Goal: Task Accomplishment & Management: Use online tool/utility

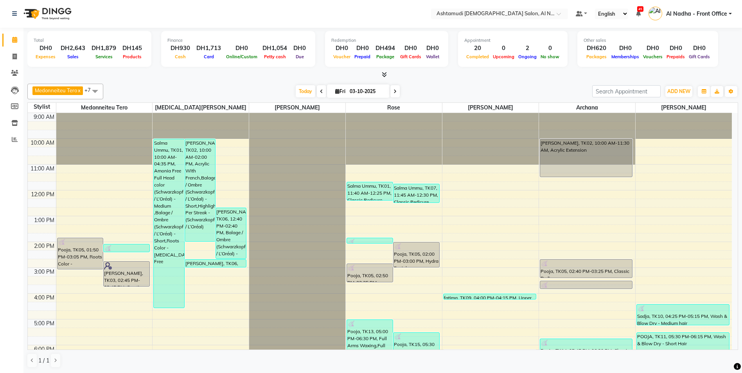
scroll to position [124, 0]
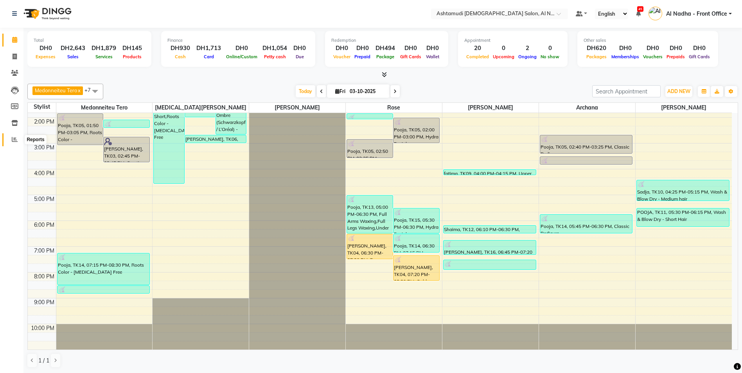
click at [12, 136] on span at bounding box center [15, 139] width 14 height 9
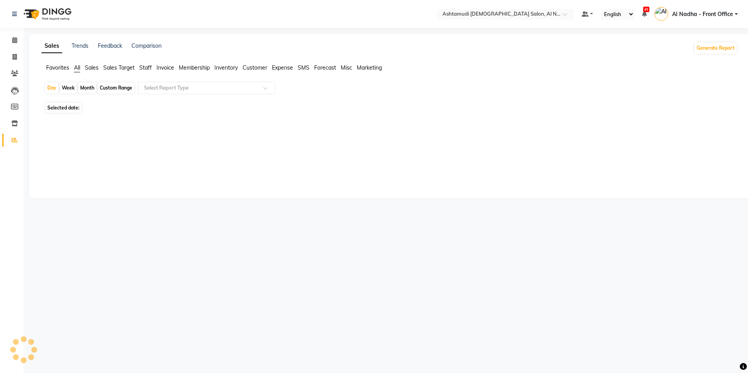
click at [147, 67] on span "Staff" at bounding box center [145, 67] width 13 height 7
click at [162, 85] on input "text" at bounding box center [198, 88] width 113 height 8
click at [146, 129] on div "No reports" at bounding box center [387, 120] width 699 height 21
click at [158, 87] on input "text" at bounding box center [198, 88] width 113 height 8
click at [113, 113] on div "No reports" at bounding box center [387, 120] width 699 height 21
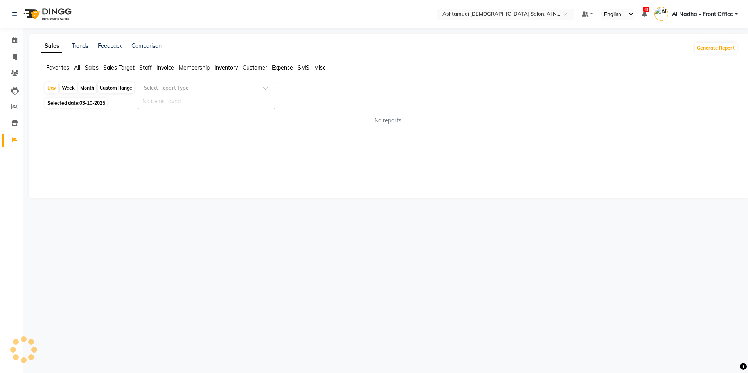
click at [165, 91] on input "text" at bounding box center [198, 88] width 113 height 8
click at [175, 148] on div "Sales Trends Feedback Comparison Generate Report Favorites All Sales Sales Targ…" at bounding box center [389, 116] width 721 height 164
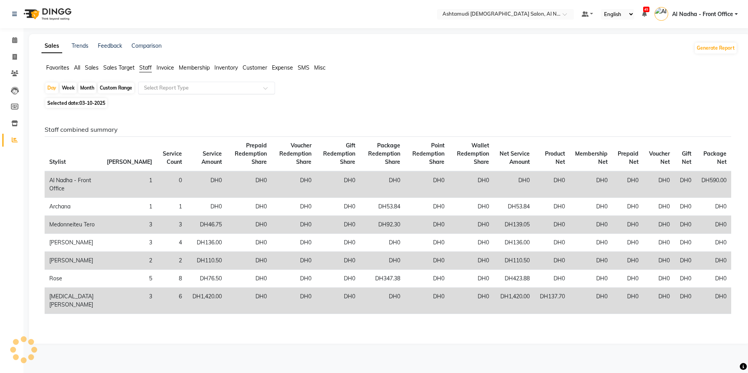
click at [153, 85] on input "text" at bounding box center [198, 88] width 113 height 8
click at [165, 120] on div "Staff combined summary Stylist Bill Count Service Count Service Amount Prepaid …" at bounding box center [387, 223] width 699 height 226
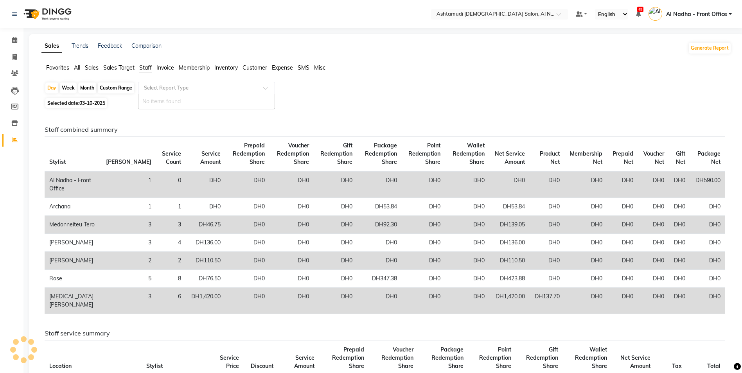
click at [171, 89] on input "text" at bounding box center [198, 88] width 113 height 8
click at [86, 67] on span "Sales" at bounding box center [92, 67] width 14 height 7
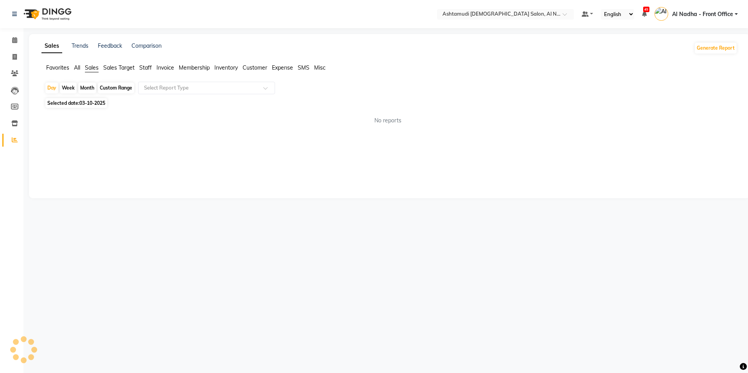
click at [149, 69] on span "Staff" at bounding box center [145, 67] width 13 height 7
click at [157, 87] on input "text" at bounding box center [198, 88] width 113 height 8
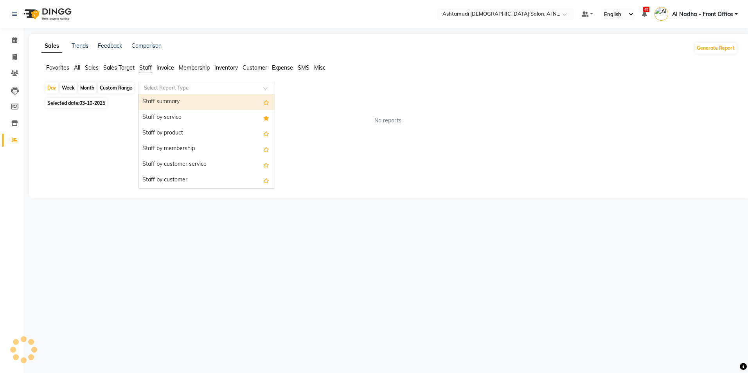
click at [163, 99] on div "Staff summary" at bounding box center [206, 102] width 136 height 16
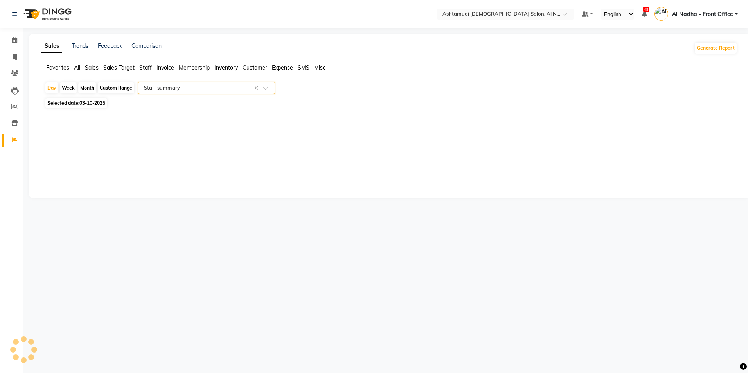
click at [174, 91] on input "text" at bounding box center [198, 88] width 113 height 8
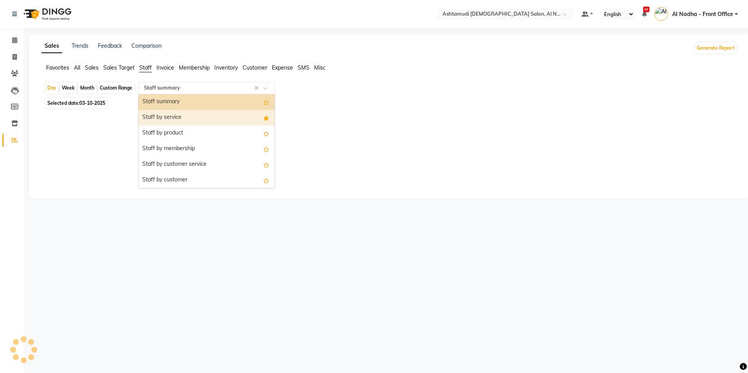
click at [172, 114] on div "Staff by service" at bounding box center [206, 118] width 136 height 16
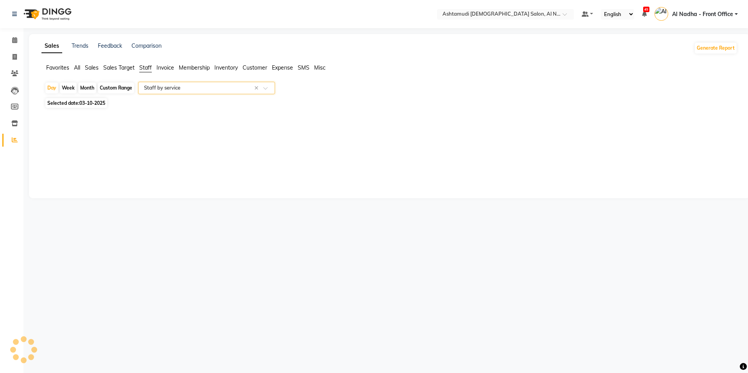
click at [167, 88] on input "text" at bounding box center [198, 88] width 113 height 8
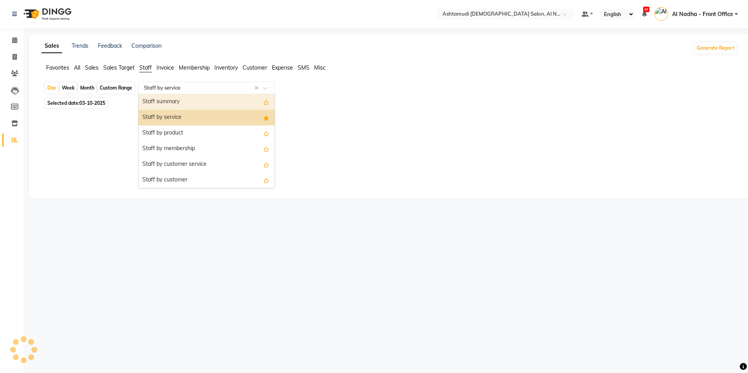
click at [170, 103] on div "Staff summary" at bounding box center [206, 102] width 136 height 16
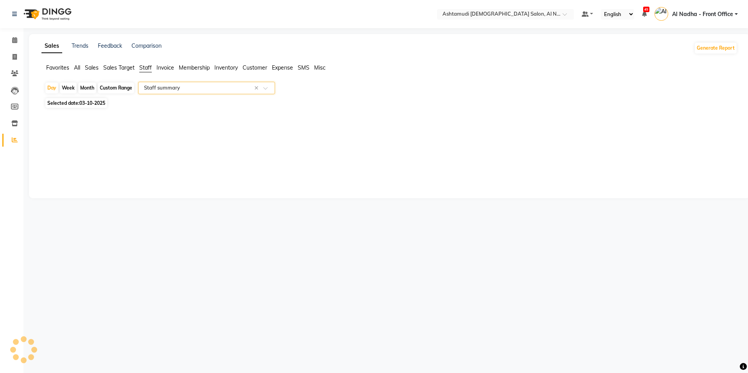
select select "full_report"
select select "csv"
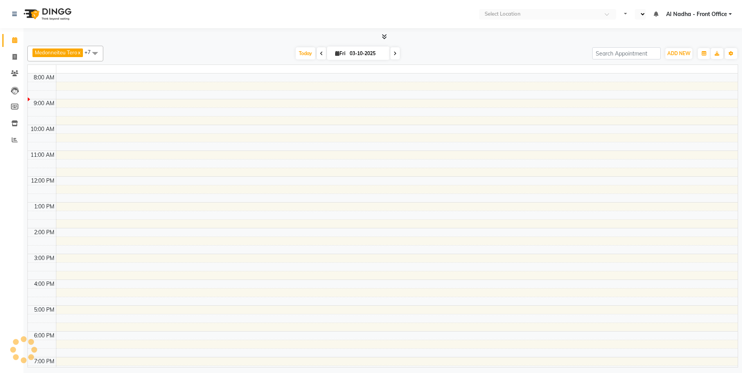
select select "en"
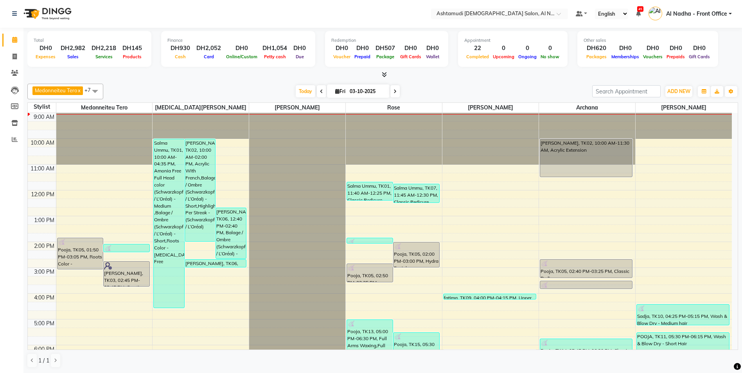
click at [395, 92] on icon at bounding box center [395, 91] width 3 height 5
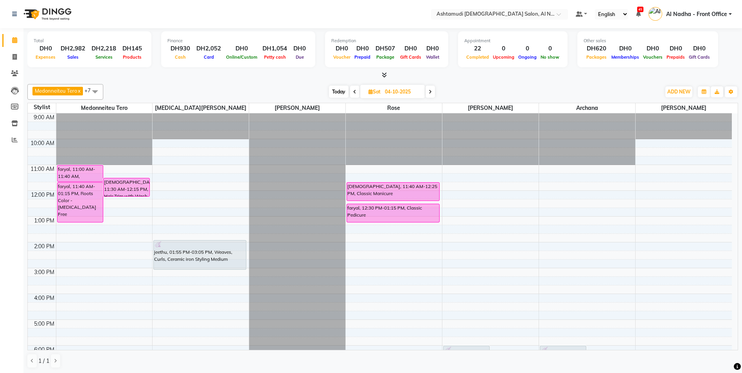
click at [356, 92] on span at bounding box center [354, 92] width 9 height 12
type input "03-10-2025"
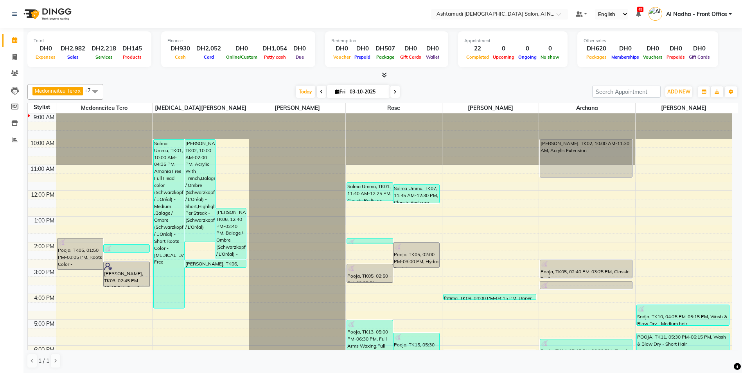
scroll to position [124, 0]
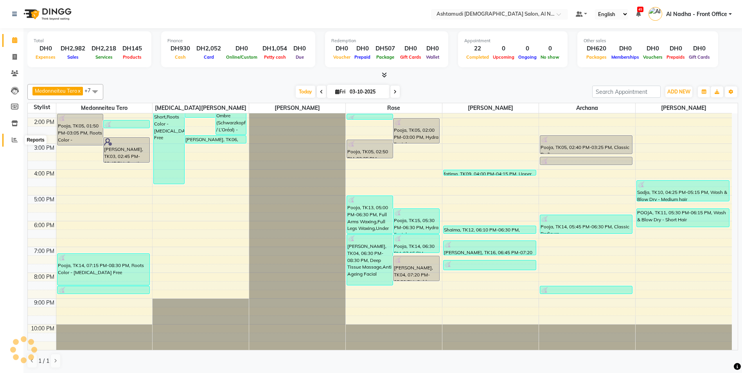
click at [13, 138] on icon at bounding box center [15, 140] width 6 height 6
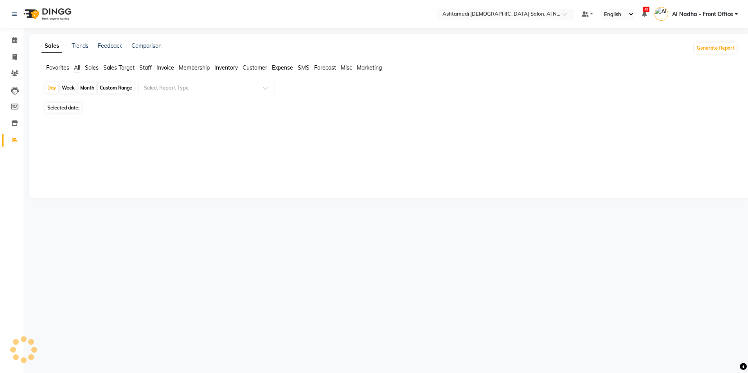
click at [144, 70] on span "Staff" at bounding box center [145, 67] width 13 height 7
click at [153, 83] on div "Select Report Type" at bounding box center [206, 88] width 137 height 13
click at [165, 178] on div "Sales Trends Feedback Comparison Generate Report Favorites All Sales Sales Targ…" at bounding box center [389, 116] width 721 height 164
click at [16, 141] on icon at bounding box center [15, 140] width 6 height 6
click at [147, 67] on span "Staff" at bounding box center [145, 67] width 13 height 7
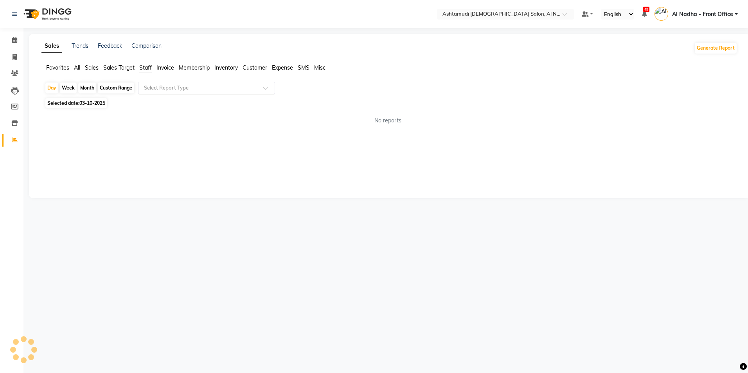
click at [217, 87] on input "text" at bounding box center [198, 88] width 113 height 8
click at [215, 126] on div "No reports" at bounding box center [387, 120] width 699 height 21
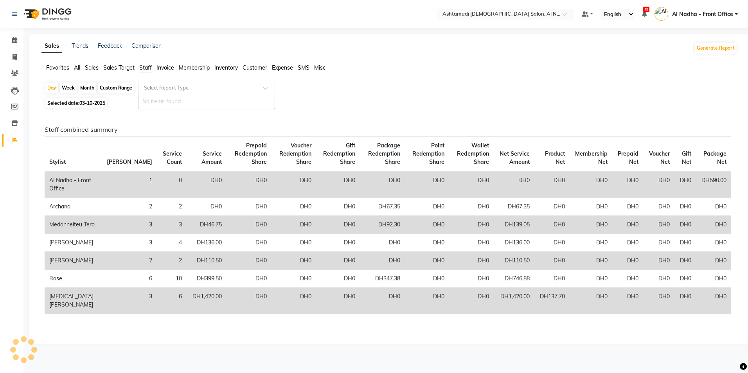
click at [165, 87] on input "text" at bounding box center [198, 88] width 113 height 8
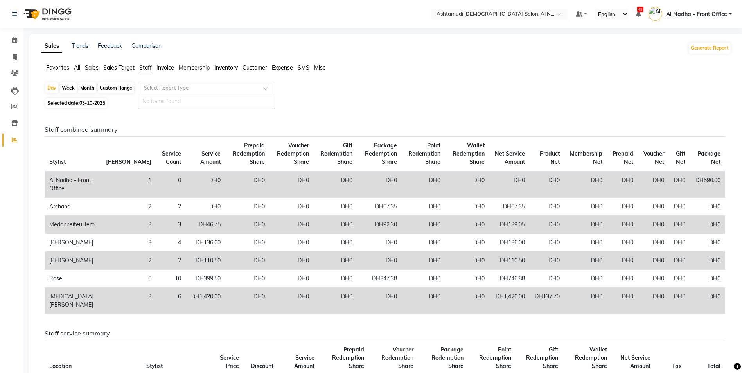
click at [205, 126] on h6 "Staff combined summary" at bounding box center [385, 129] width 681 height 7
click at [165, 69] on span "Invoice" at bounding box center [165, 67] width 18 height 7
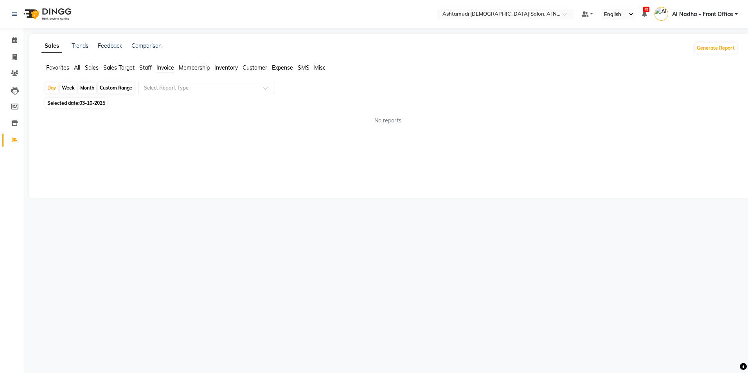
click at [146, 70] on span "Staff" at bounding box center [145, 67] width 13 height 7
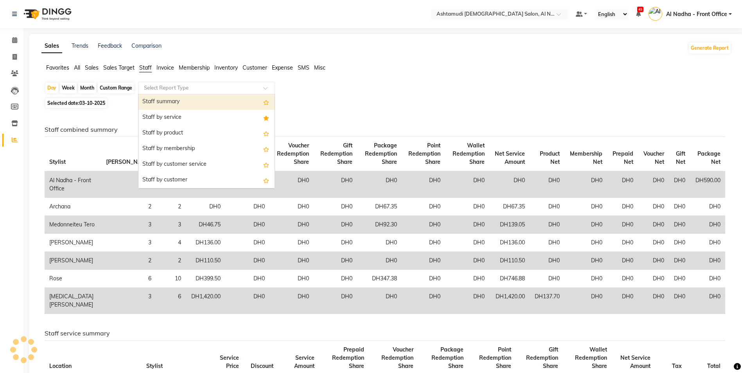
click at [155, 90] on input "text" at bounding box center [198, 88] width 113 height 8
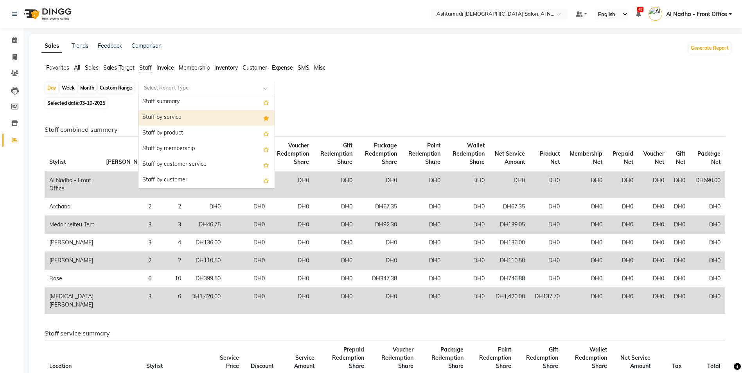
click at [168, 115] on div "Staff by service" at bounding box center [206, 118] width 136 height 16
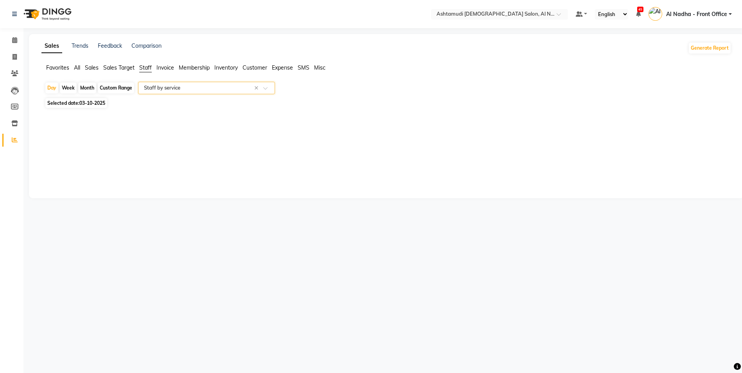
select select "full_report"
select select "csv"
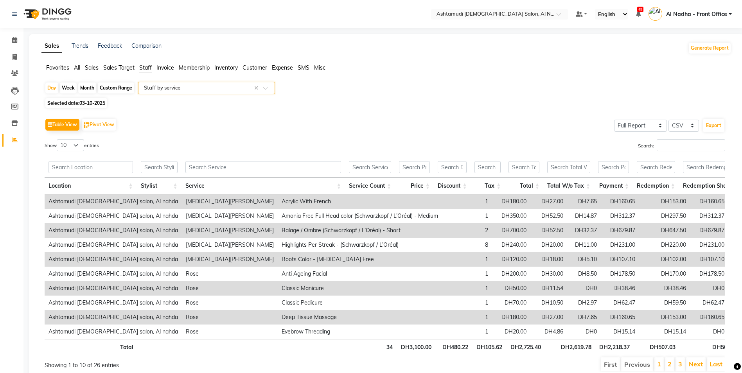
scroll to position [37, 0]
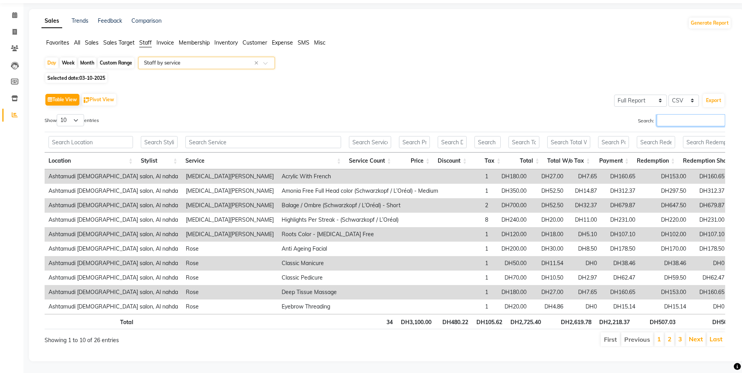
click at [671, 114] on input "Search:" at bounding box center [691, 120] width 68 height 12
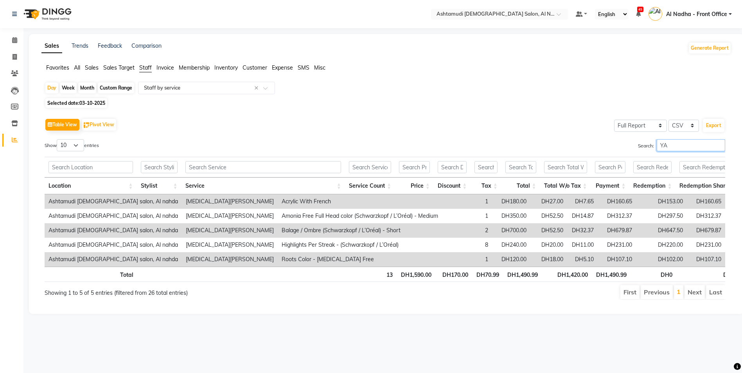
scroll to position [0, 0]
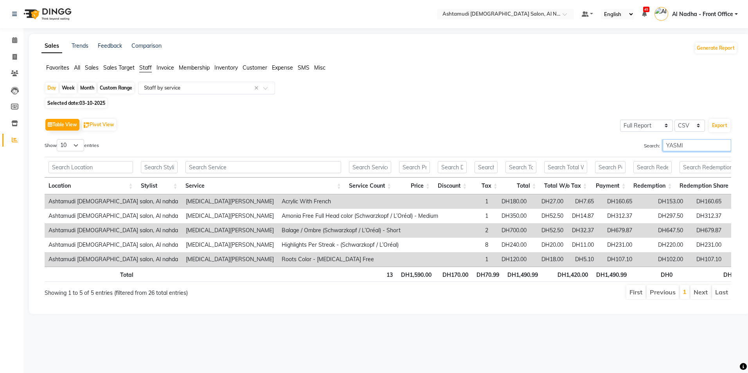
type input "YASMI"
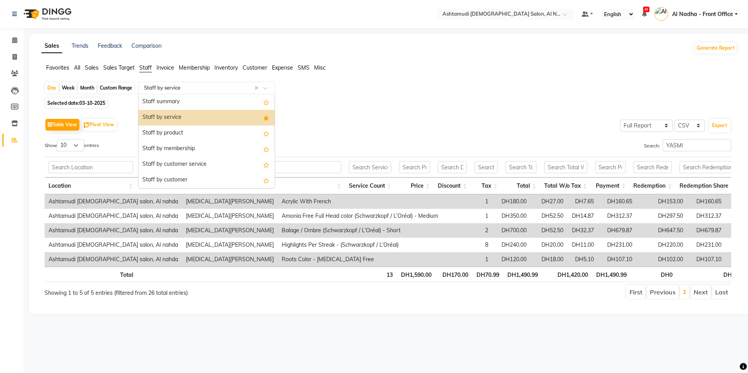
click at [208, 87] on input "text" at bounding box center [198, 88] width 113 height 8
click at [198, 128] on div "Staff by product" at bounding box center [206, 134] width 136 height 16
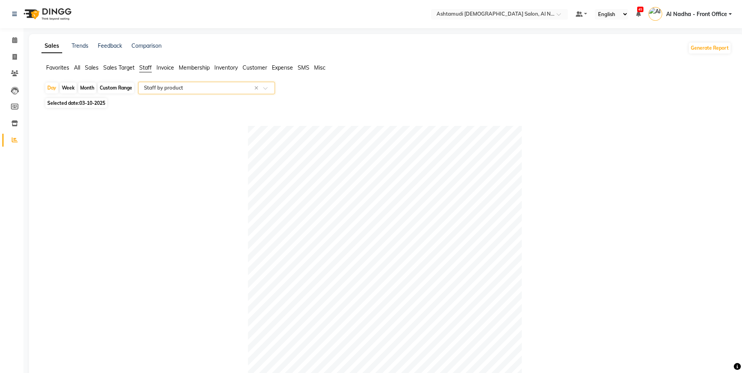
click at [149, 67] on span "Staff" at bounding box center [145, 67] width 13 height 7
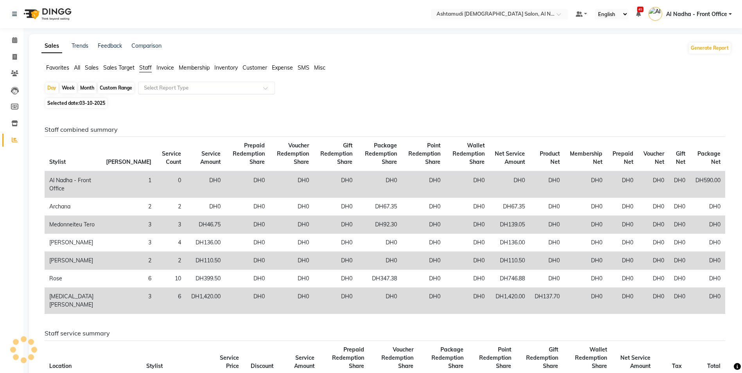
click at [165, 90] on input "text" at bounding box center [198, 88] width 113 height 8
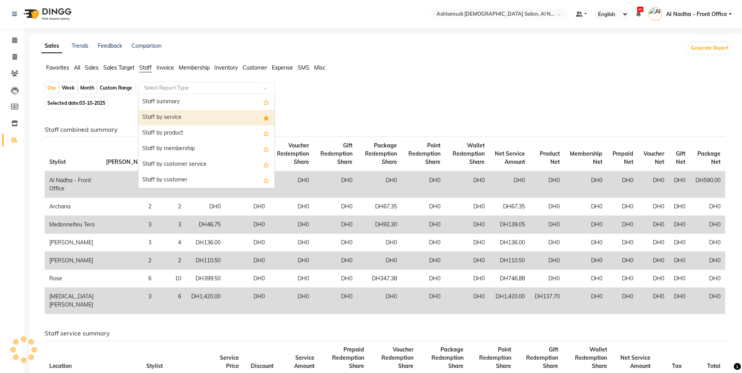
click at [180, 117] on div "Staff by service" at bounding box center [206, 118] width 136 height 16
select select "full_report"
select select "csv"
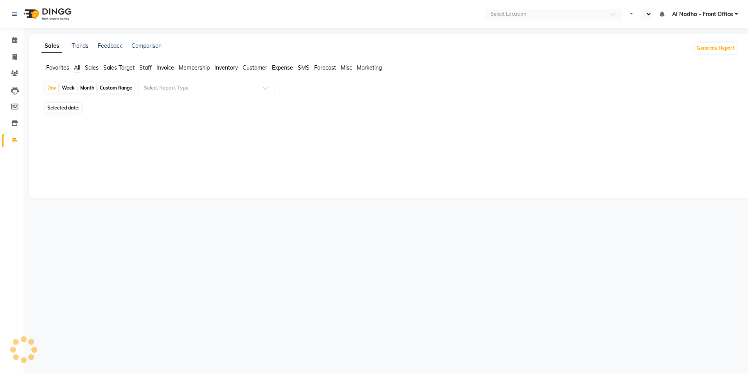
select select "en"
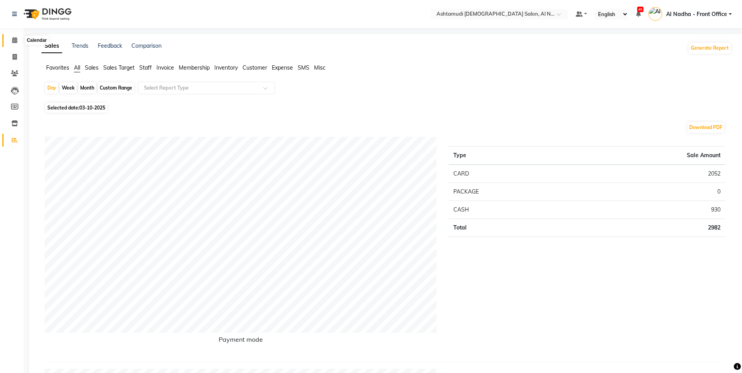
click at [16, 38] on icon at bounding box center [14, 40] width 5 height 6
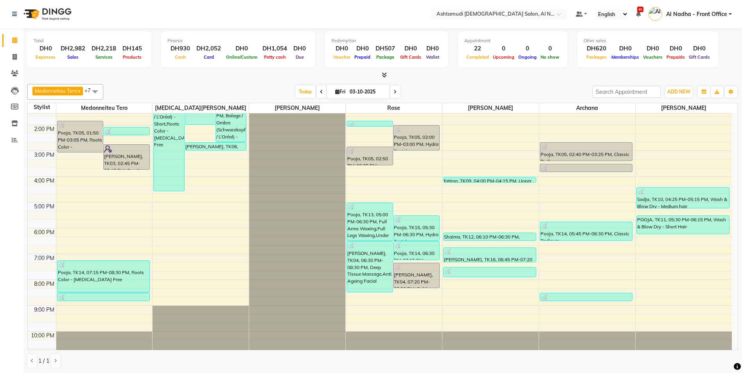
scroll to position [124, 0]
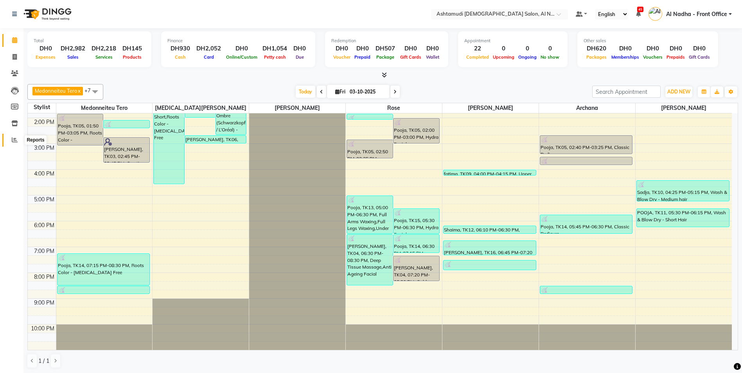
click at [15, 138] on icon at bounding box center [15, 140] width 6 height 6
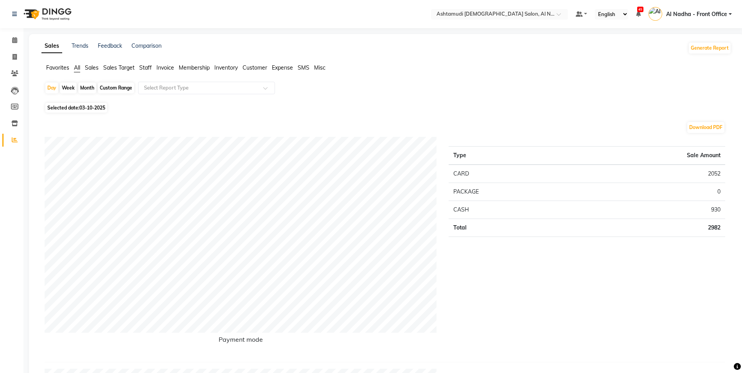
click at [144, 66] on span "Staff" at bounding box center [145, 67] width 13 height 7
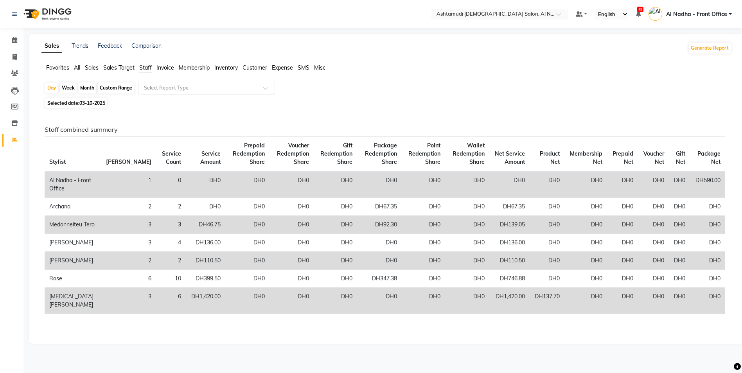
click at [156, 90] on input "text" at bounding box center [198, 88] width 113 height 8
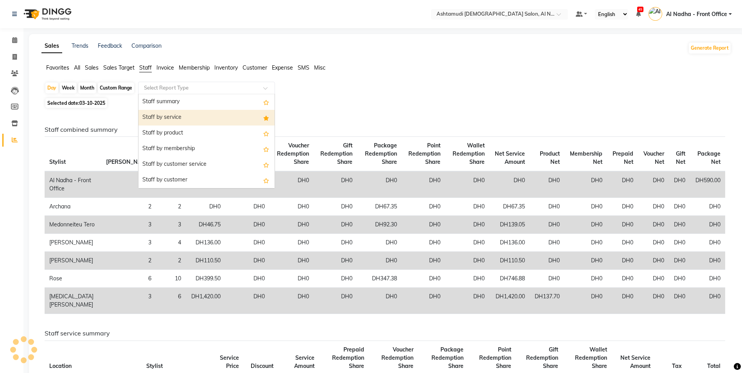
click at [177, 115] on div "Staff by service" at bounding box center [206, 118] width 136 height 16
select select "full_report"
select select "csv"
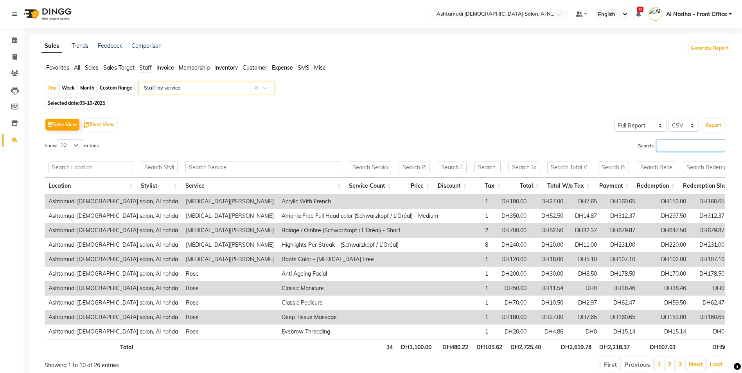
click at [662, 151] on input "Search:" at bounding box center [691, 145] width 68 height 12
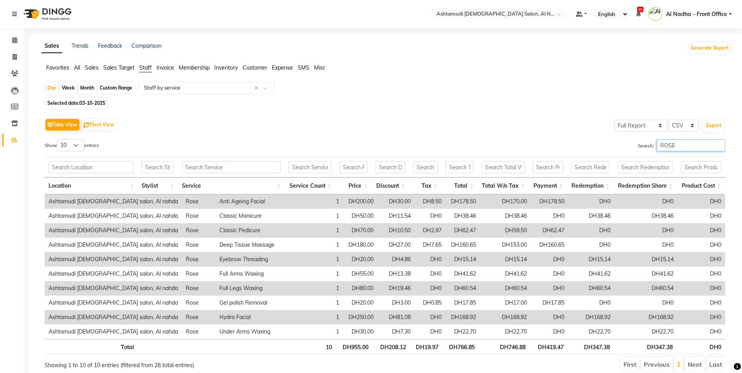
type input "ROSE"
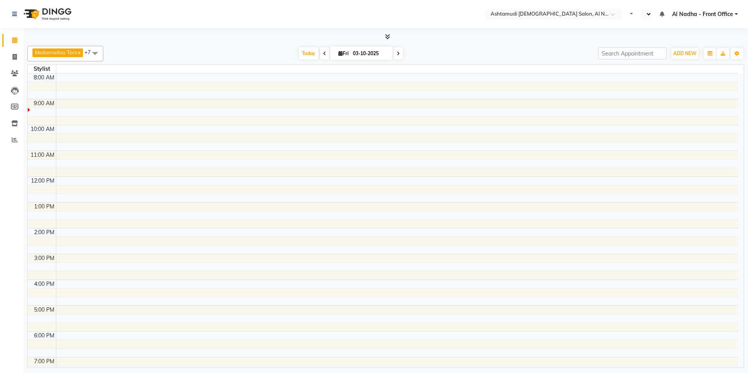
select select "en"
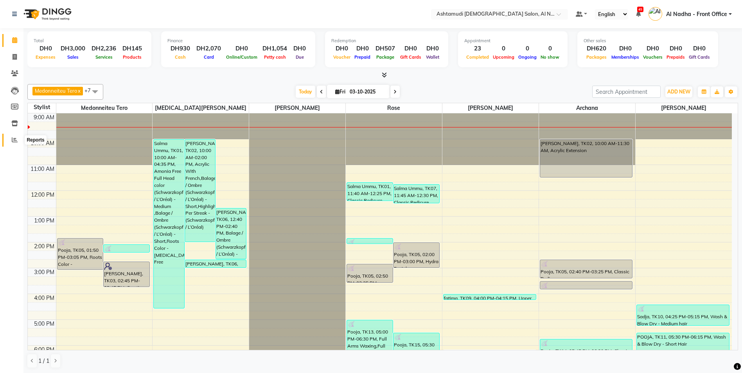
click at [16, 140] on icon at bounding box center [15, 140] width 6 height 6
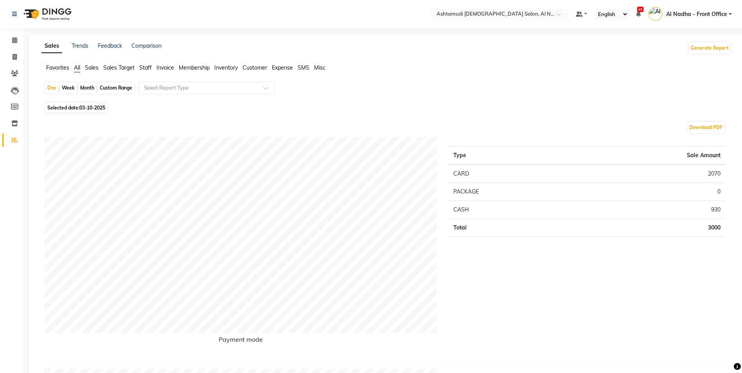
click at [95, 68] on span "Sales" at bounding box center [92, 67] width 14 height 7
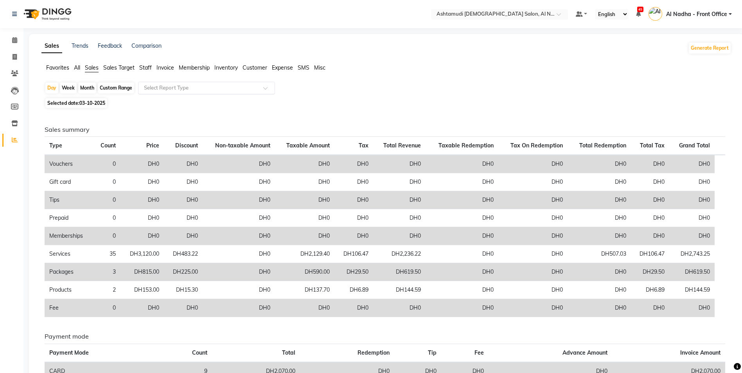
click at [148, 87] on input "text" at bounding box center [198, 88] width 113 height 8
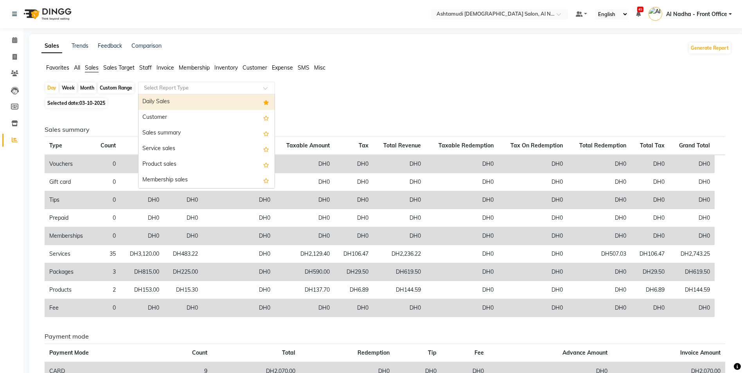
click at [158, 99] on div "Daily Sales" at bounding box center [206, 102] width 136 height 16
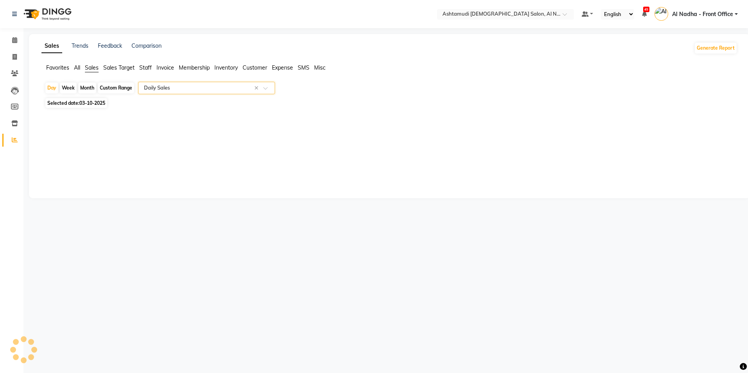
select select "full_report"
select select "csv"
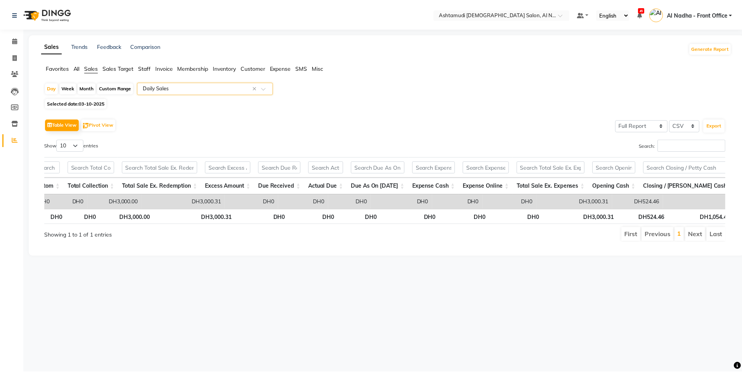
scroll to position [0, 677]
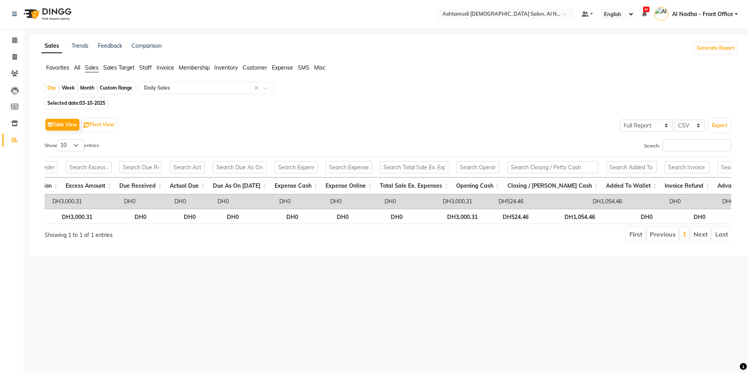
click at [112, 85] on div "Custom Range" at bounding box center [116, 88] width 36 height 11
select select "10"
select select "2025"
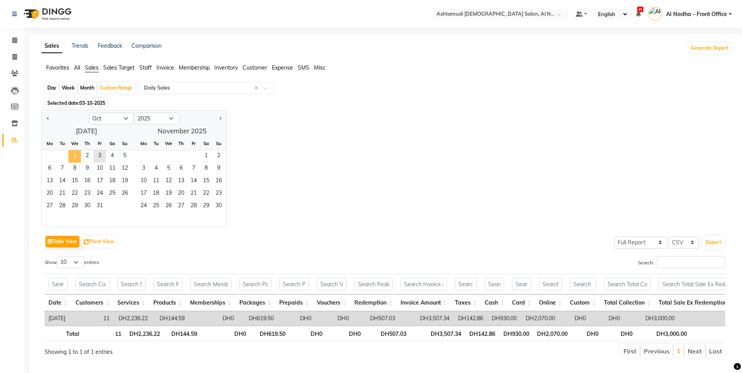
click at [76, 153] on span "1" at bounding box center [74, 156] width 13 height 13
click at [101, 156] on span "3" at bounding box center [99, 156] width 13 height 13
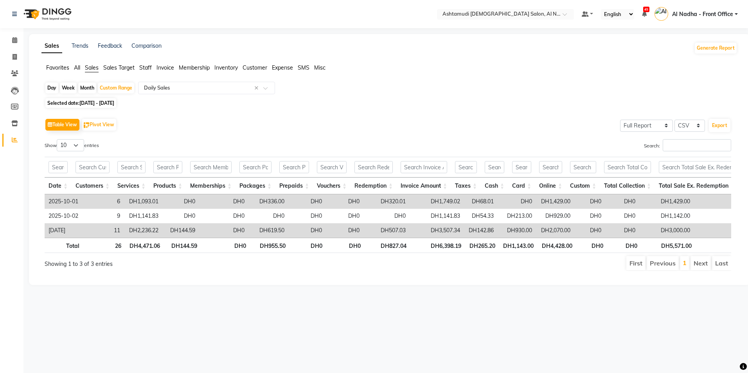
click at [291, 68] on span "Expense" at bounding box center [282, 67] width 21 height 7
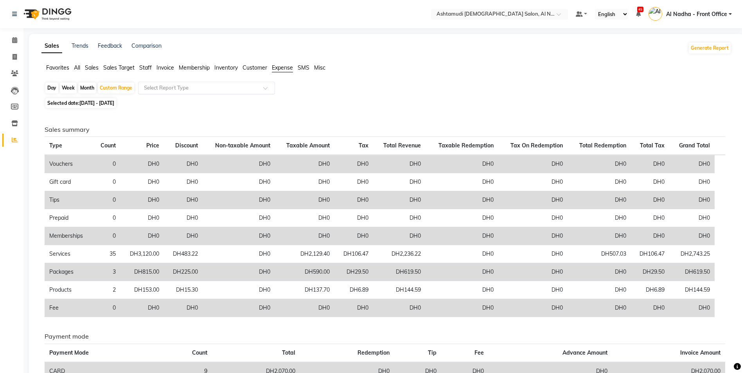
click at [252, 91] on input "text" at bounding box center [198, 88] width 113 height 8
click at [232, 122] on div "Expense" at bounding box center [206, 118] width 136 height 16
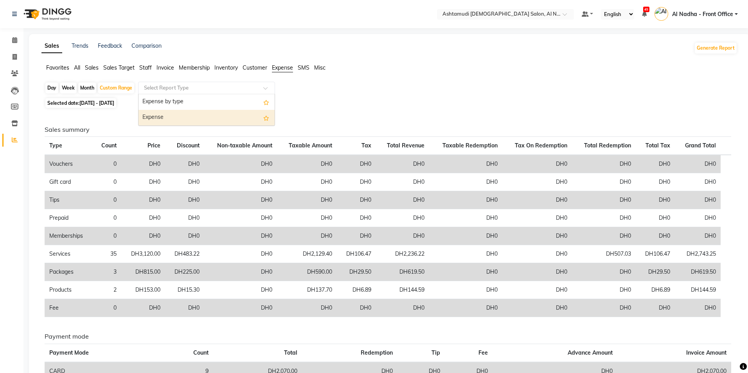
select select "full_report"
select select "csv"
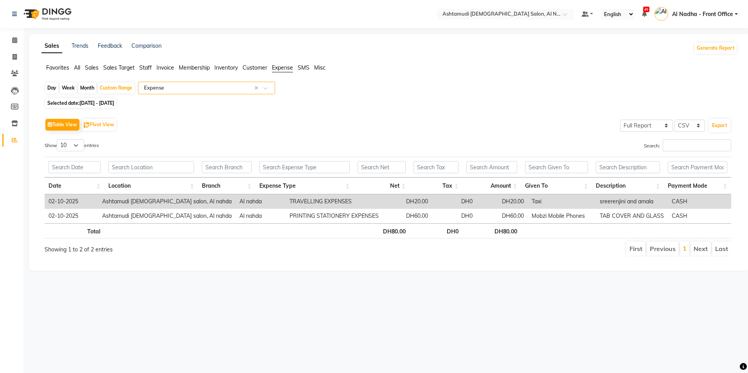
click at [52, 87] on div "Day" at bounding box center [51, 88] width 13 height 11
select select "10"
select select "2025"
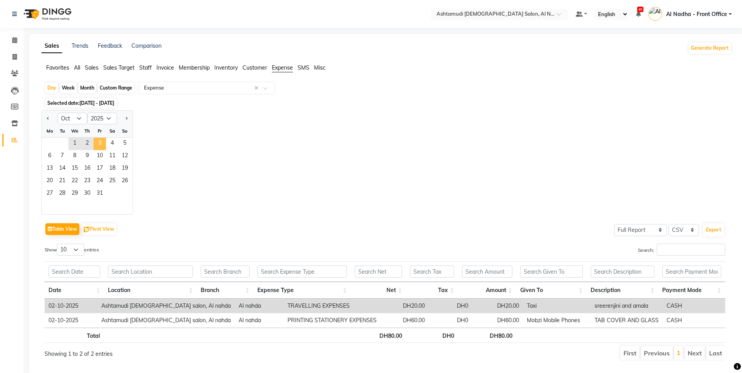
click at [101, 145] on span "3" at bounding box center [99, 144] width 13 height 13
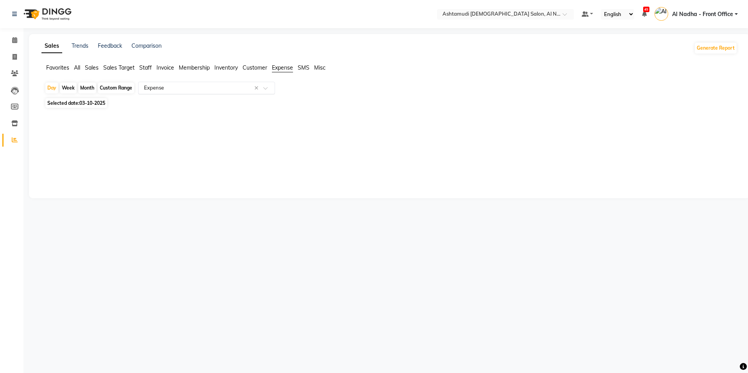
click at [154, 89] on input "text" at bounding box center [198, 88] width 113 height 8
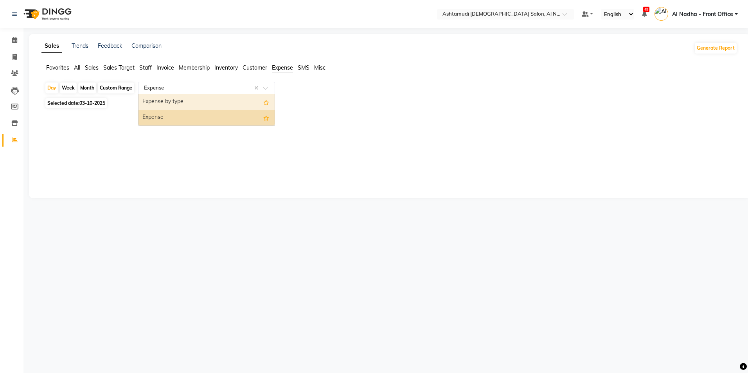
click at [146, 68] on span "Staff" at bounding box center [145, 67] width 13 height 7
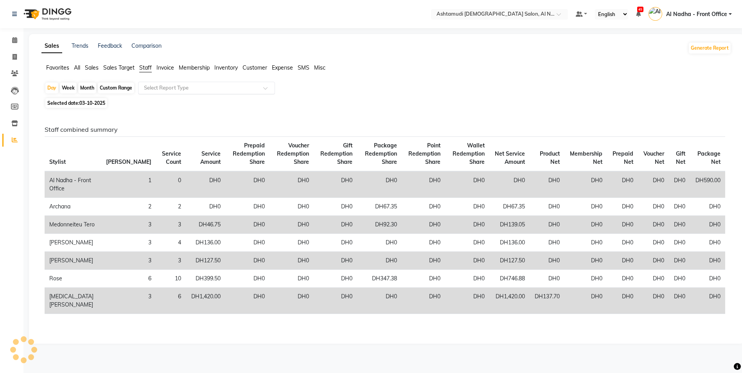
click at [153, 84] on input "text" at bounding box center [198, 88] width 113 height 8
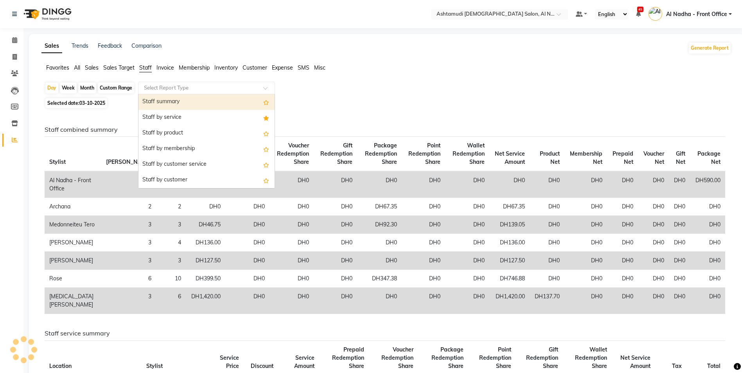
click at [156, 99] on div "Staff summary" at bounding box center [206, 102] width 136 height 16
select select "full_report"
select select "csv"
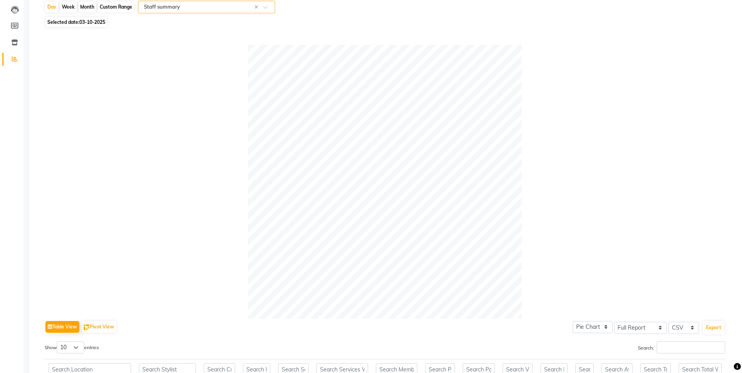
scroll to position [42, 0]
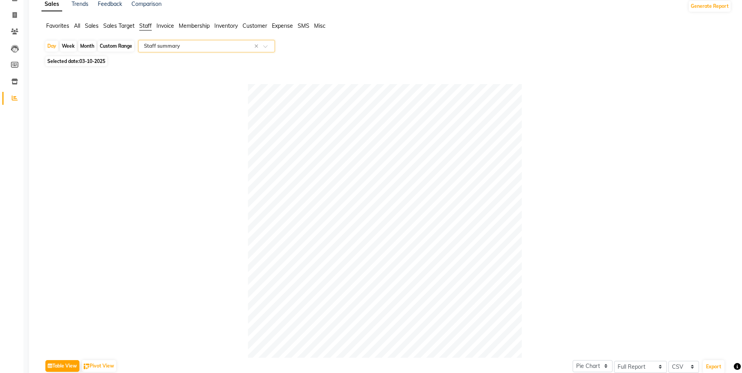
click at [163, 47] on input "text" at bounding box center [198, 46] width 113 height 8
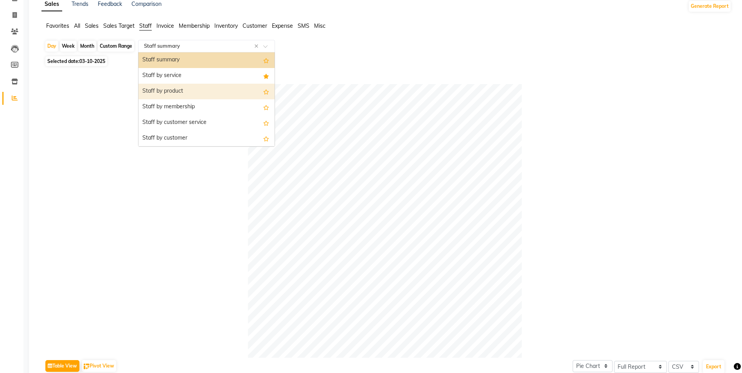
click at [171, 90] on div "Staff by product" at bounding box center [206, 92] width 136 height 16
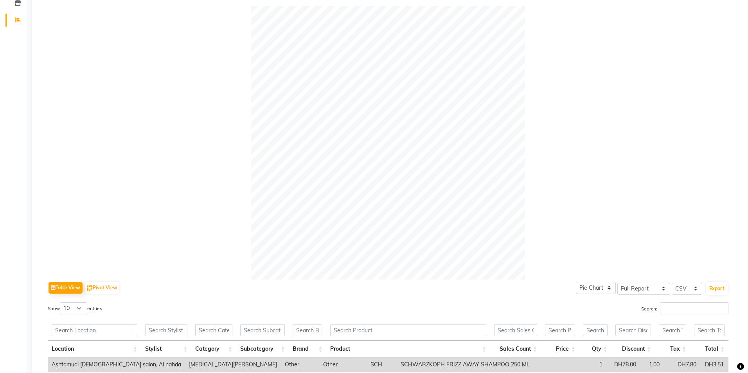
scroll to position [0, 0]
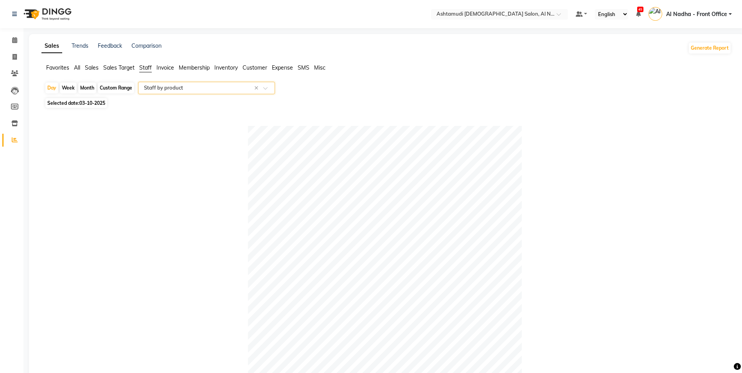
click at [190, 86] on input "text" at bounding box center [198, 88] width 113 height 8
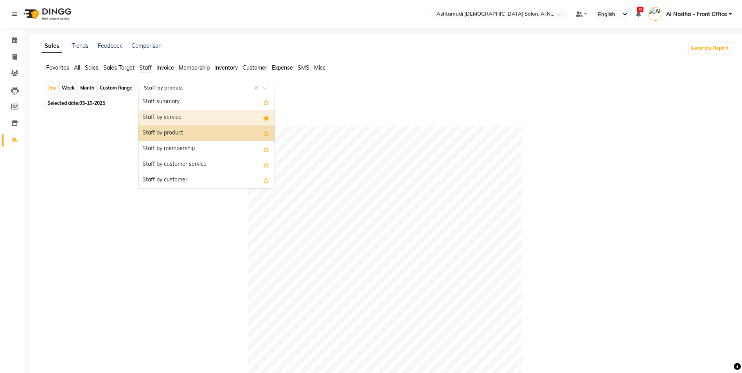
click at [182, 115] on div "Staff by service" at bounding box center [206, 118] width 136 height 16
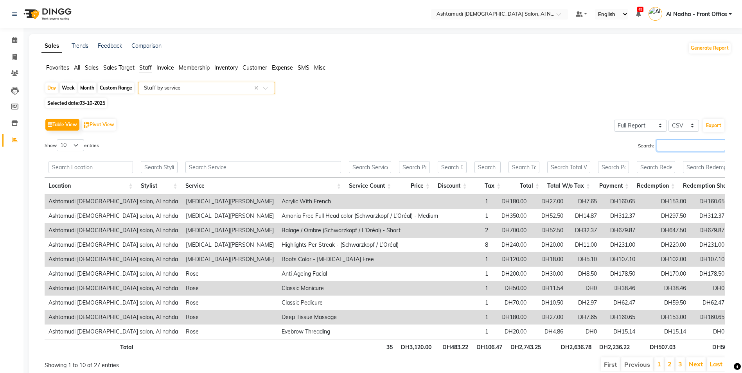
click at [667, 146] on input "Search:" at bounding box center [691, 145] width 68 height 12
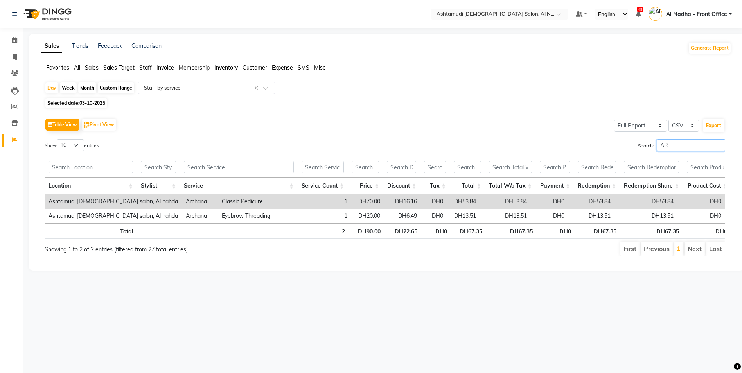
type input "A"
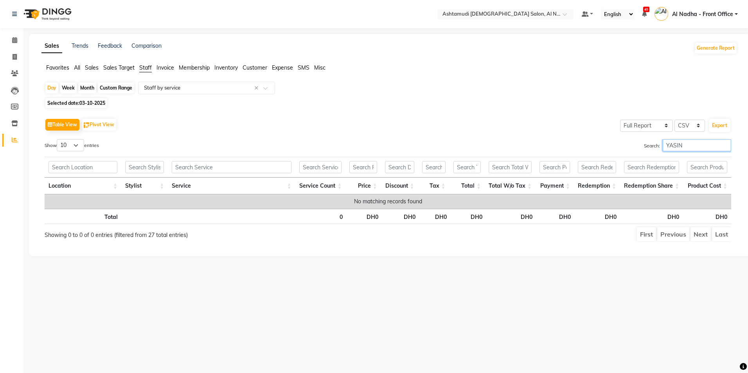
click at [674, 142] on input "YASIN" at bounding box center [697, 145] width 68 height 12
type input "YASMIN"
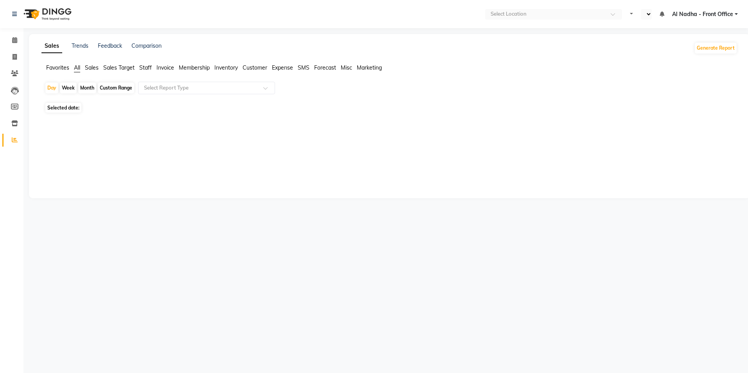
select select "en"
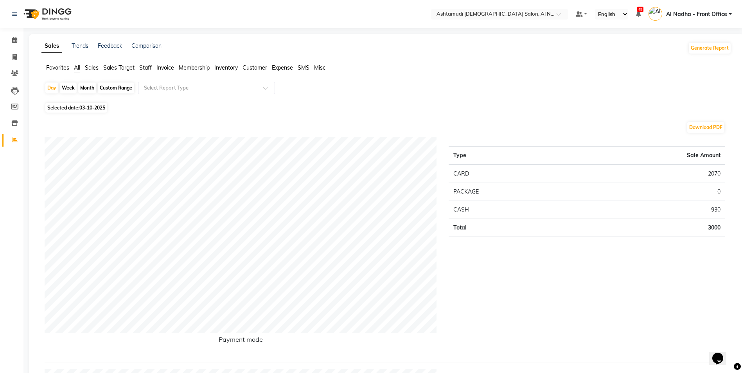
click at [144, 67] on span "Staff" at bounding box center [145, 67] width 13 height 7
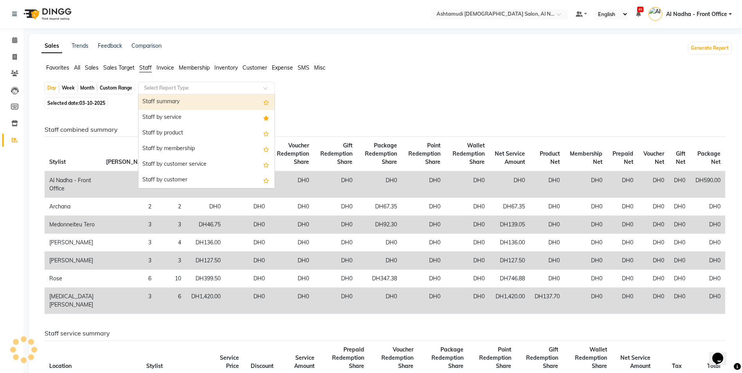
click at [156, 88] on input "text" at bounding box center [198, 88] width 113 height 8
click at [181, 105] on div "Staff summary" at bounding box center [206, 102] width 136 height 16
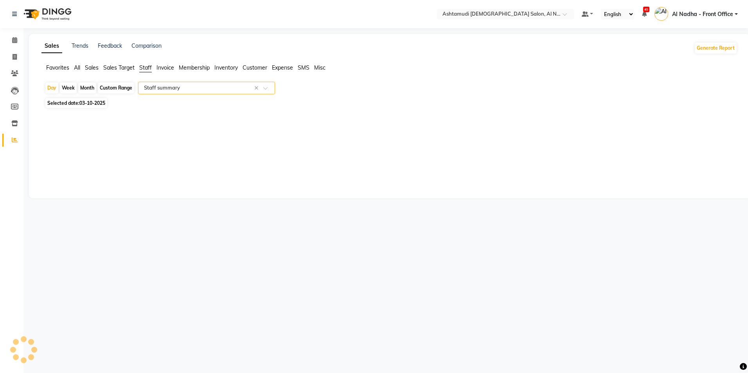
select select "full_report"
select select "csv"
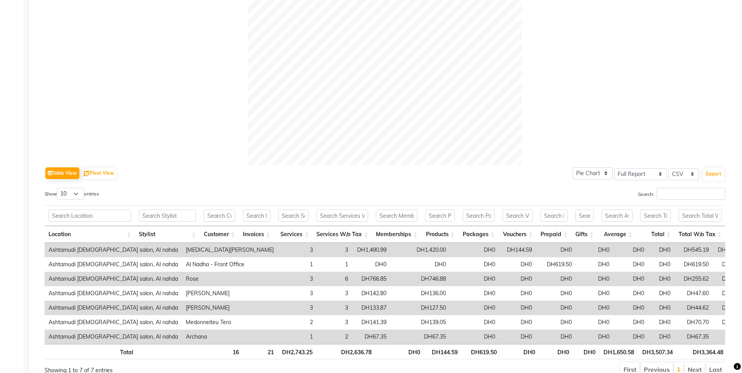
scroll to position [277, 0]
